Goal: Find specific page/section: Find specific page/section

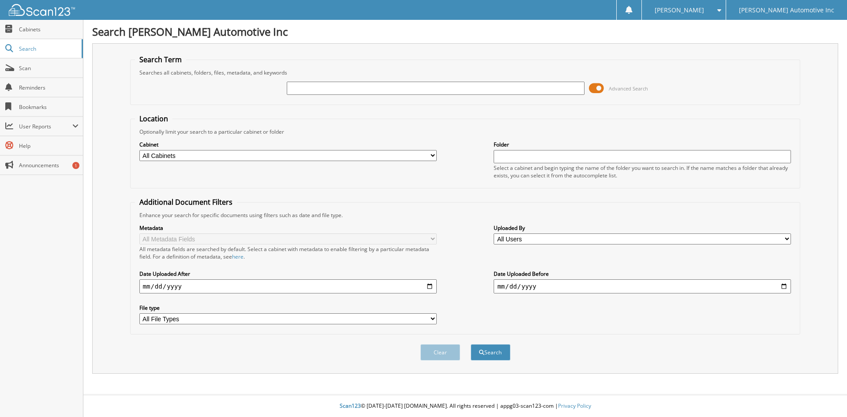
click at [326, 86] on input "text" at bounding box center [435, 88] width 297 height 13
type input "422541"
click at [471, 344] on button "Search" at bounding box center [491, 352] width 40 height 16
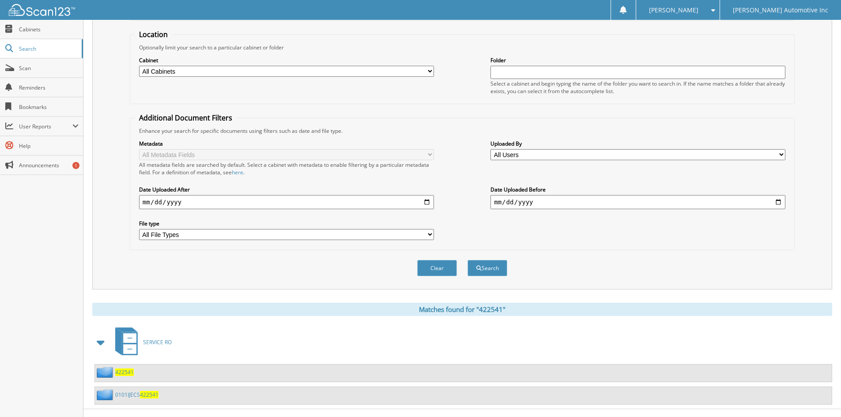
scroll to position [99, 0]
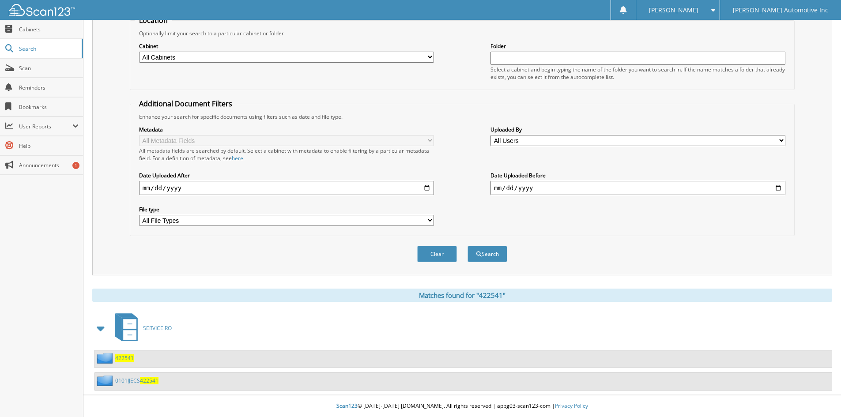
click at [143, 383] on span "422541" at bounding box center [149, 381] width 19 height 8
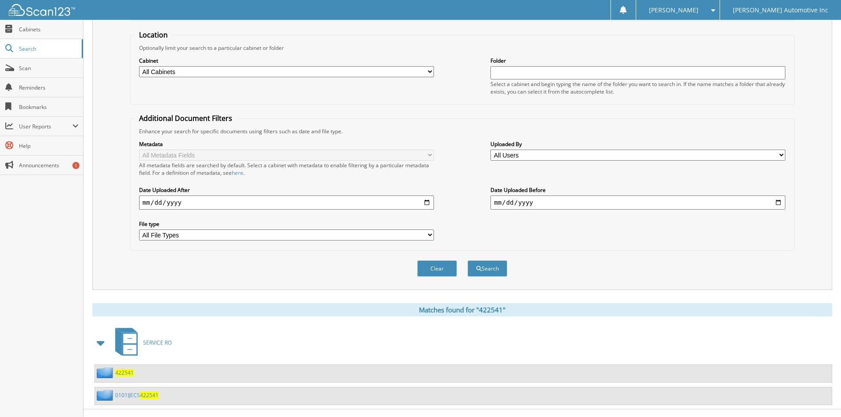
scroll to position [99, 0]
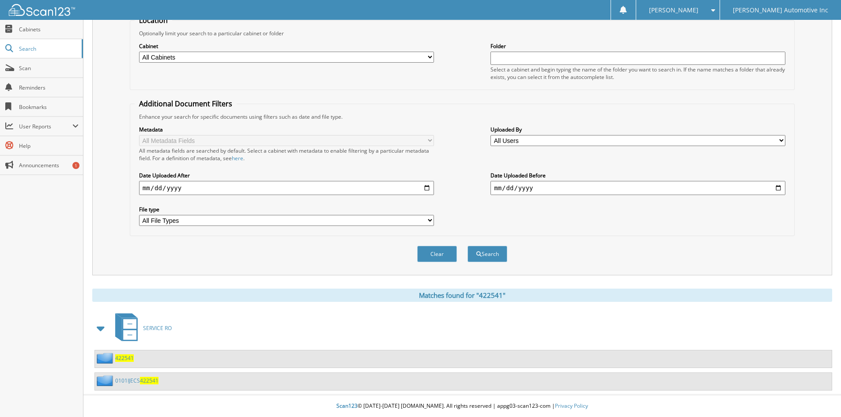
click at [121, 358] on span "422541" at bounding box center [124, 358] width 19 height 8
